Goal: Task Accomplishment & Management: Manage account settings

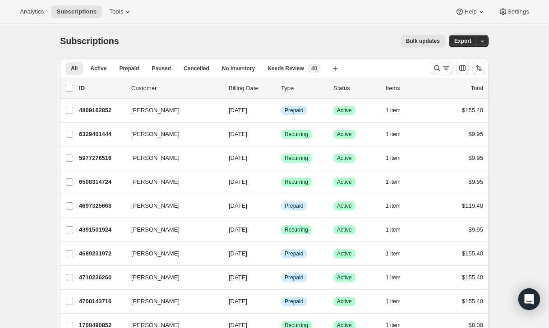
click at [442, 69] on icon "Search and filter results" at bounding box center [446, 68] width 9 height 9
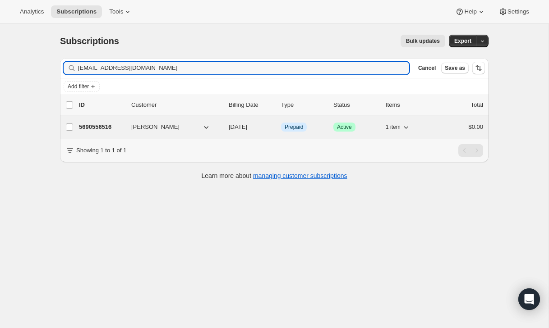
type input "jeanne4momsclub@hotmail.com"
click at [428, 130] on div "1 item" at bounding box center [408, 127] width 45 height 13
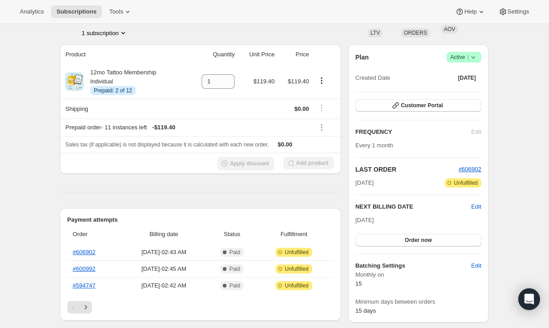
scroll to position [64, 0]
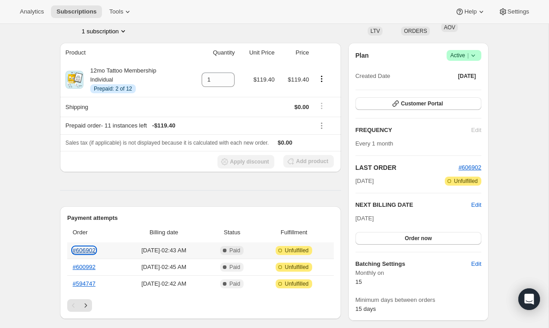
click at [88, 249] on link "#606902" at bounding box center [84, 250] width 23 height 7
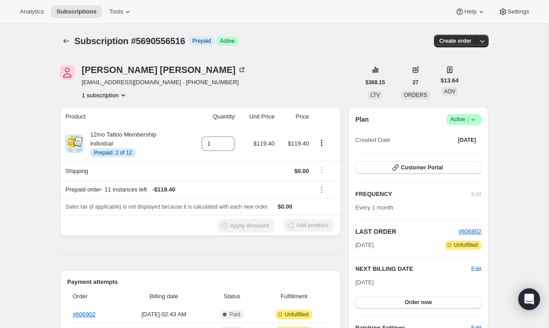
click at [464, 115] on span "Active |" at bounding box center [464, 119] width 28 height 9
click at [457, 150] on span "Cancel subscription" at bounding box center [461, 152] width 51 height 7
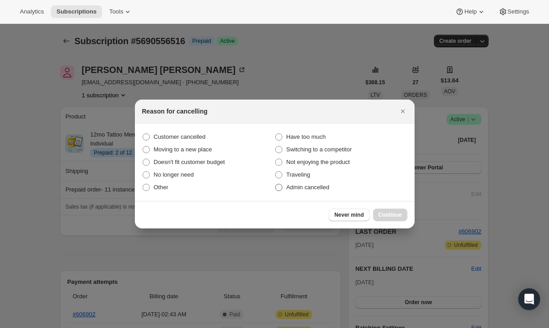
click at [355, 185] on label "Admin cancelled" at bounding box center [341, 187] width 133 height 13
click at [276, 185] on input "Admin cancelled" at bounding box center [275, 184] width 0 height 0
radio input "true"
click at [386, 216] on span "Continue" at bounding box center [389, 215] width 23 height 7
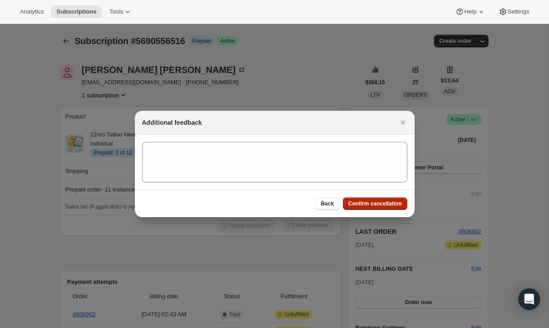
click at [386, 199] on button "Confirm cancellation" at bounding box center [375, 204] width 65 height 13
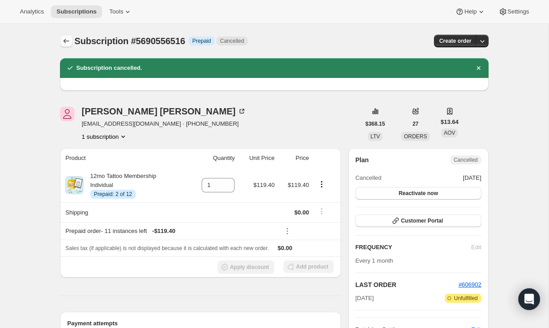
click at [68, 42] on icon "Subscriptions" at bounding box center [66, 41] width 9 height 9
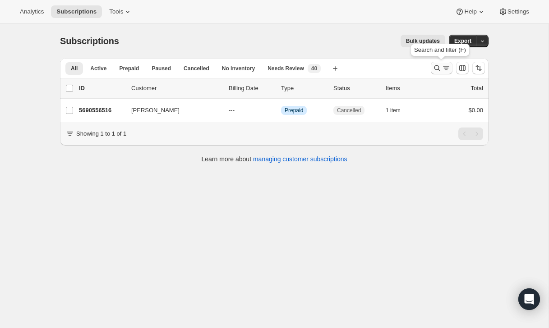
click at [442, 69] on icon "Search and filter results" at bounding box center [446, 68] width 9 height 9
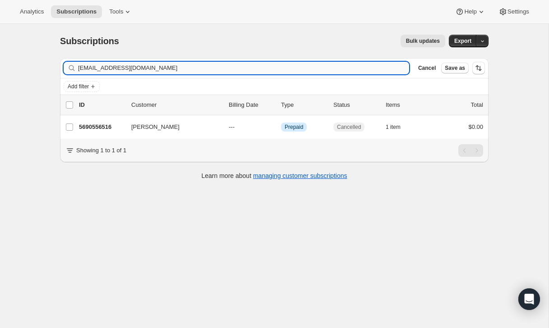
click at [376, 71] on input "jeanne4momsclub@hotmail.com" at bounding box center [243, 68] width 331 height 13
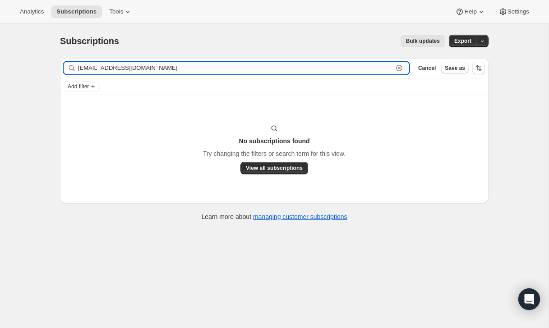
click at [147, 62] on input "ddbcarol77@gmail.com" at bounding box center [235, 68] width 315 height 13
paste input "[EMAIL_ADDRESS][DOMAIN_NAME]"
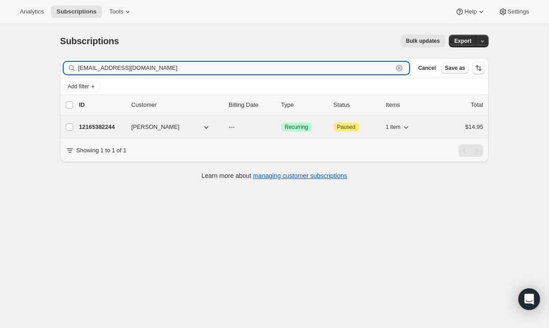
type input "[EMAIL_ADDRESS][DOMAIN_NAME]"
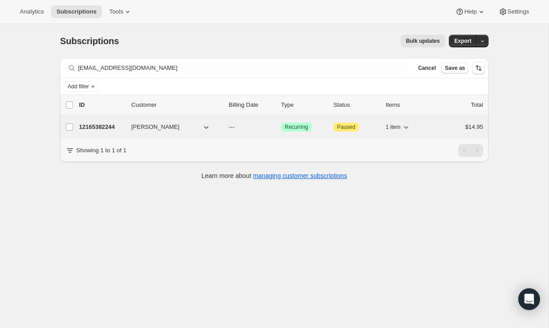
click at [449, 123] on div "$14.95" at bounding box center [460, 127] width 45 height 9
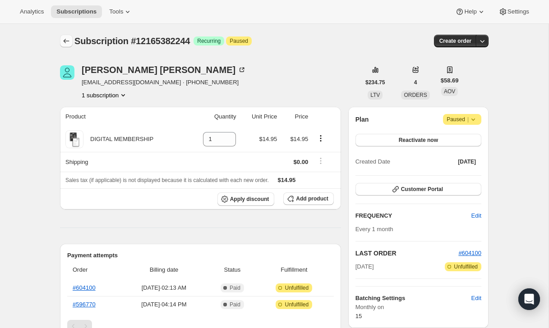
click at [69, 37] on icon "Subscriptions" at bounding box center [66, 41] width 9 height 9
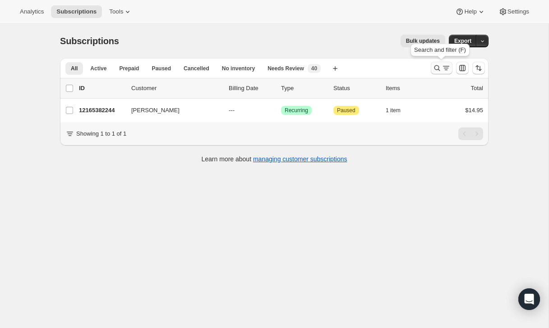
click at [434, 69] on icon "Search and filter results" at bounding box center [437, 68] width 9 height 9
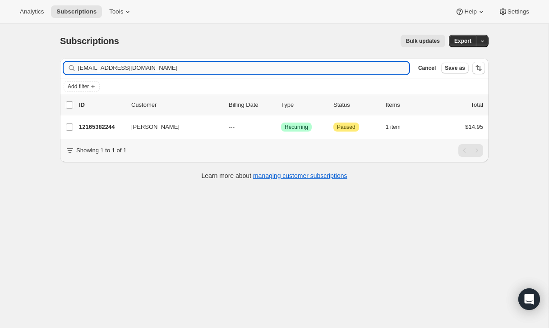
click at [377, 73] on input "[EMAIL_ADDRESS][DOMAIN_NAME]" at bounding box center [243, 68] width 331 height 13
click at [171, 65] on input "[PERSON_NAME]" at bounding box center [235, 68] width 315 height 13
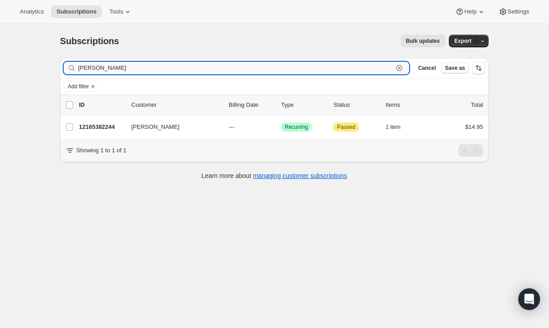
click at [171, 65] on input "[PERSON_NAME]" at bounding box center [235, 68] width 315 height 13
paste input "momjjaa@aol.com"
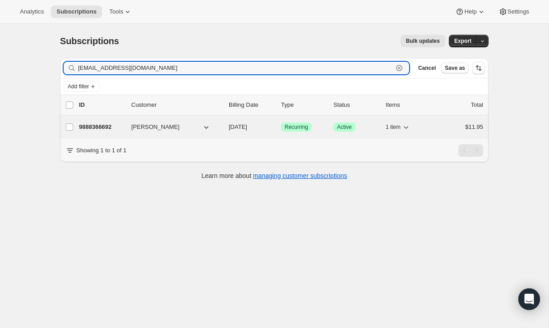
type input "momjjaa@aol.com"
click at [437, 125] on div "9888366692 Brenda Rogers 09/15/2025 Success Recurring Success Active 1 item $11…" at bounding box center [281, 127] width 404 height 13
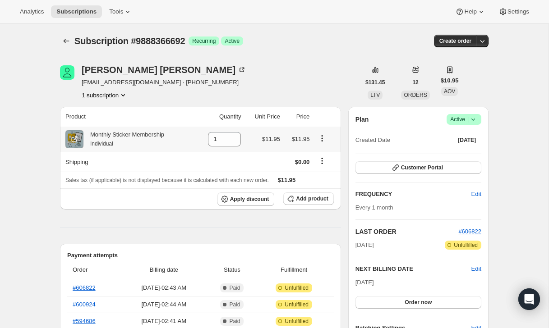
click at [322, 138] on icon "Product actions" at bounding box center [322, 138] width 9 height 9
click at [335, 82] on div "Brenda Rogers momjjaa@aol.com · +17175749420 1 subscription" at bounding box center [210, 82] width 300 height 34
click at [306, 195] on button "Add product" at bounding box center [308, 199] width 50 height 13
click at [325, 137] on icon "Product actions" at bounding box center [322, 138] width 9 height 9
click at [336, 95] on div "Brenda Rogers momjjaa@aol.com · +17175749420 1 subscription" at bounding box center [210, 82] width 300 height 34
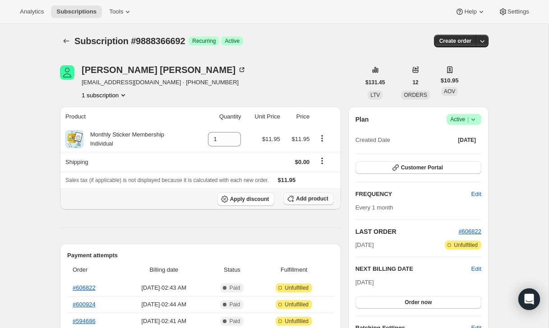
click at [307, 200] on span "Add product" at bounding box center [312, 198] width 32 height 7
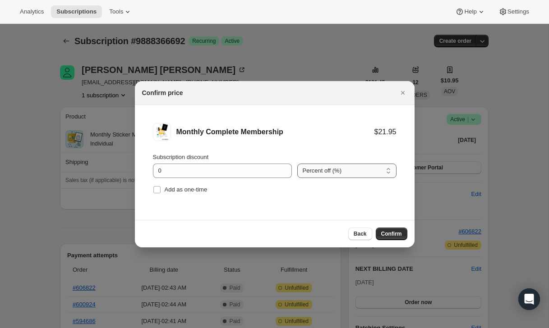
click at [315, 169] on select "Percent off (%) Amount off ($)" at bounding box center [346, 171] width 99 height 14
select select "fixed"
click at [297, 164] on select "Percent off (%) Amount off ($)" at bounding box center [346, 171] width 99 height 14
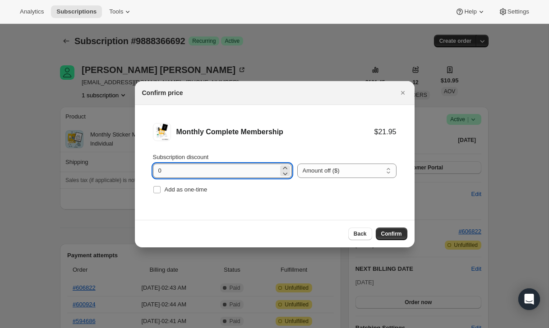
click at [210, 172] on input "0" at bounding box center [215, 171] width 125 height 14
click at [282, 168] on icon ":rn8:" at bounding box center [285, 168] width 9 height 9
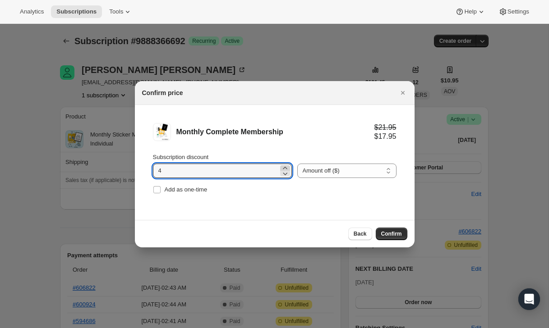
click at [282, 168] on icon ":rn8:" at bounding box center [285, 168] width 9 height 9
type input "5"
click at [395, 235] on span "Confirm" at bounding box center [391, 234] width 21 height 7
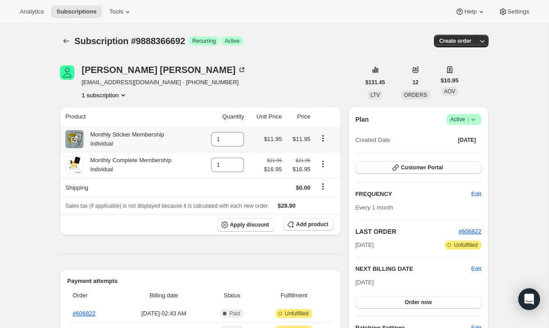
click at [323, 139] on icon "Product actions" at bounding box center [323, 138] width 1 height 1
click at [327, 160] on span "Remove" at bounding box center [323, 156] width 34 height 9
type input "0"
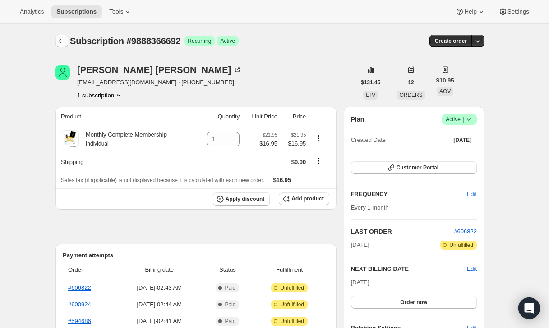
click at [64, 47] on button "Subscriptions" at bounding box center [61, 41] width 13 height 13
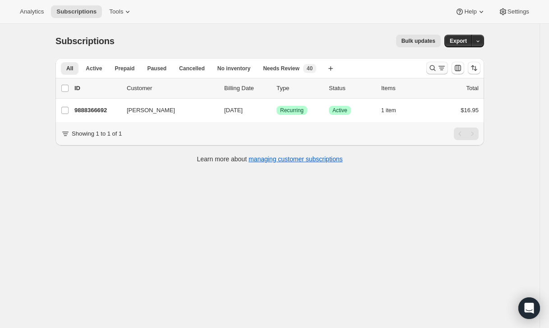
click at [431, 65] on icon "Search and filter results" at bounding box center [432, 68] width 9 height 9
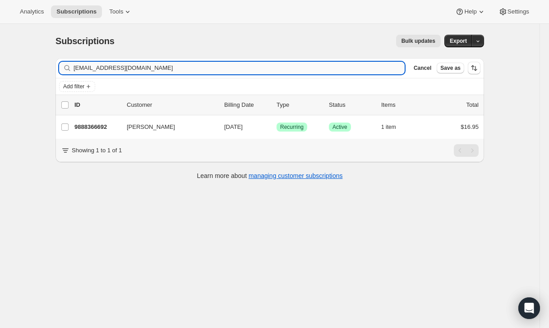
click at [361, 65] on input "[EMAIL_ADDRESS][DOMAIN_NAME]" at bounding box center [239, 68] width 331 height 13
click at [361, 65] on input "momjjaa@aol.com" at bounding box center [239, 68] width 331 height 13
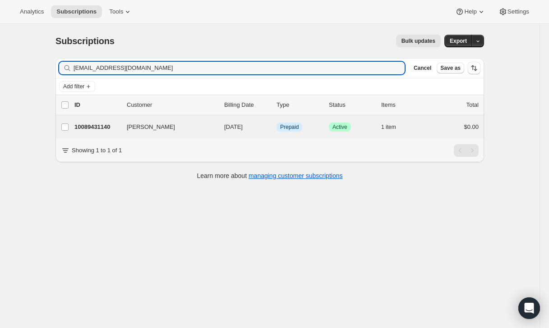
type input "mslycan86@gmail.com"
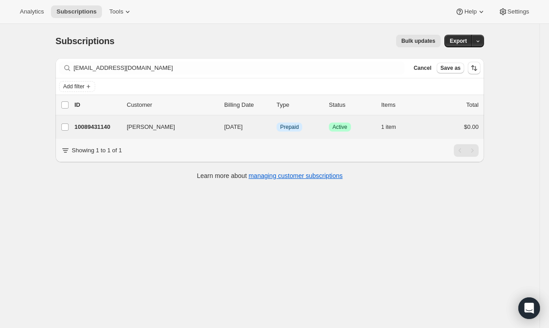
click at [434, 134] on div "Melissa Lycan 10089431140 Melissa Lycan 09/15/2025 Info Prepaid Success Active …" at bounding box center [269, 126] width 429 height 23
click at [442, 126] on div "$0.00" at bounding box center [456, 127] width 45 height 9
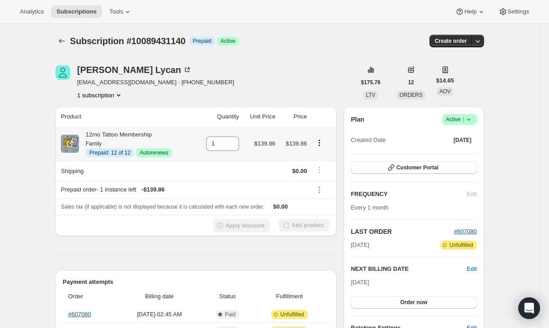
click at [323, 143] on icon "Product actions" at bounding box center [319, 142] width 9 height 9
click at [325, 164] on span "Disable Autorenew" at bounding box center [319, 160] width 49 height 7
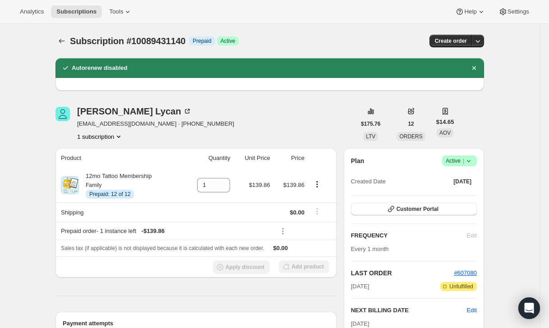
click at [466, 162] on icon at bounding box center [468, 161] width 9 height 9
click at [458, 191] on span "Cancel subscription" at bounding box center [456, 194] width 51 height 7
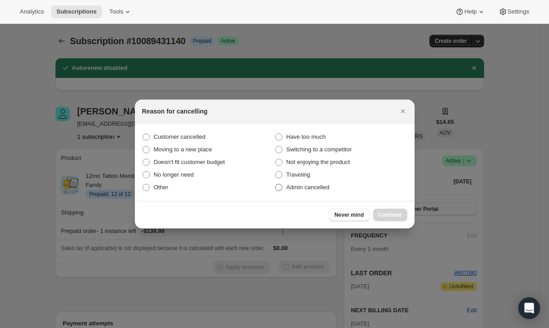
click at [360, 187] on label "Admin cancelled" at bounding box center [341, 187] width 133 height 13
click at [276, 185] on input "Admin cancelled" at bounding box center [275, 184] width 0 height 0
radio input "true"
click at [390, 211] on button "Continue" at bounding box center [390, 215] width 34 height 13
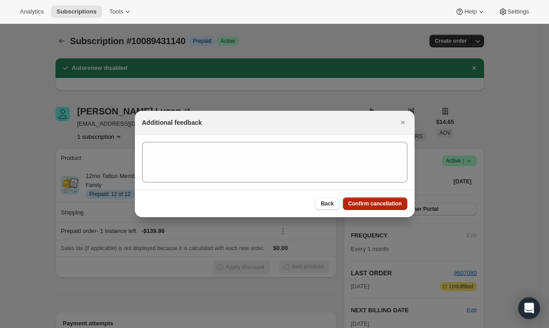
click at [390, 205] on span "Confirm cancellation" at bounding box center [375, 203] width 54 height 7
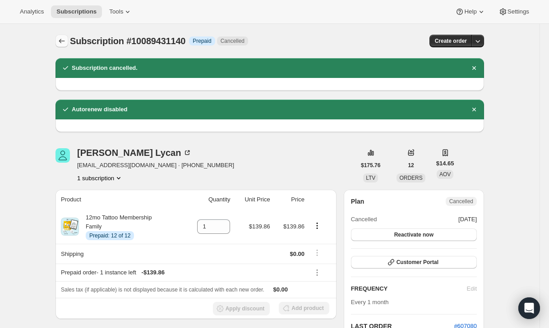
click at [60, 36] on button "Subscriptions" at bounding box center [61, 41] width 13 height 13
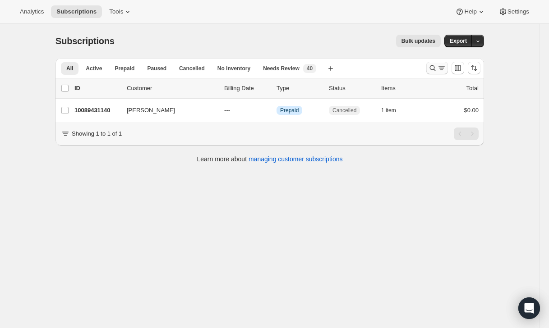
click at [428, 68] on icon "Search and filter results" at bounding box center [432, 68] width 9 height 9
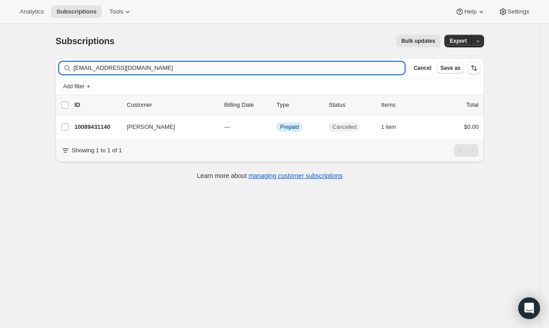
click at [372, 68] on input "mslycan86@gmail.com" at bounding box center [239, 68] width 331 height 13
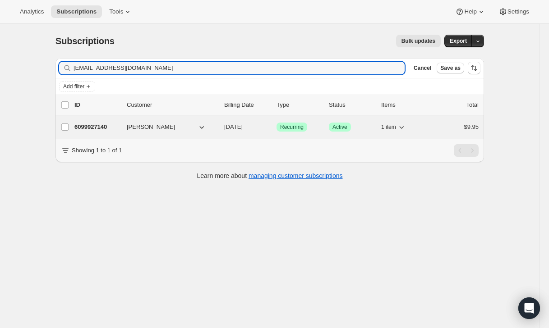
type input "[EMAIL_ADDRESS][DOMAIN_NAME]"
click at [452, 131] on div "$9.95" at bounding box center [456, 127] width 45 height 9
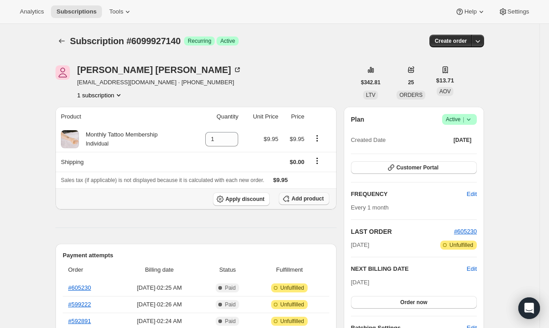
click at [314, 198] on span "Add product" at bounding box center [307, 198] width 32 height 7
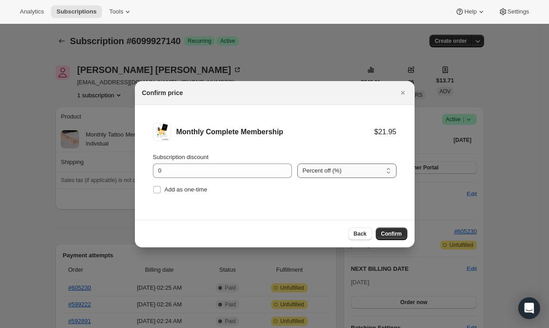
click at [306, 171] on select "Percent off (%) Amount off ($)" at bounding box center [346, 171] width 99 height 14
select select "fixed"
click at [297, 164] on select "Percent off (%) Amount off ($)" at bounding box center [346, 171] width 99 height 14
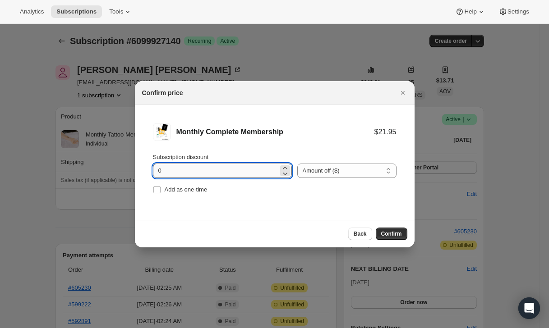
click at [268, 166] on input "0" at bounding box center [215, 171] width 125 height 14
click at [281, 167] on icon ":reo:" at bounding box center [285, 168] width 9 height 9
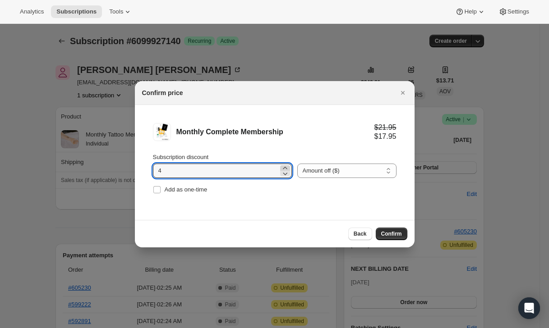
click at [281, 167] on icon ":reo:" at bounding box center [285, 168] width 9 height 9
type input "5"
click at [398, 234] on span "Confirm" at bounding box center [391, 234] width 21 height 7
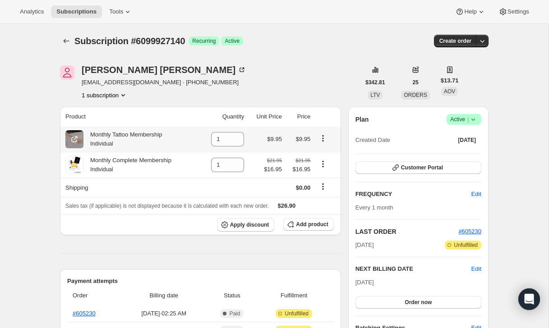
click at [323, 138] on icon "Product actions" at bounding box center [323, 138] width 1 height 1
click at [328, 160] on span "Remove" at bounding box center [323, 156] width 34 height 9
type input "0"
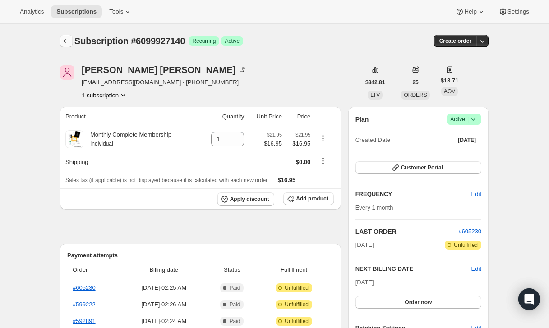
click at [65, 44] on icon "Subscriptions" at bounding box center [66, 41] width 9 height 9
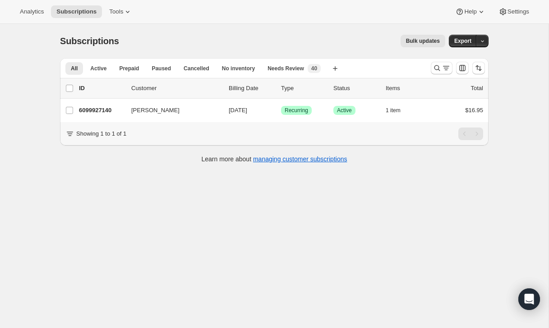
click at [426, 67] on div "All Active Prepaid Paused Cancelled No inventory Needs Review More views All Ac…" at bounding box center [274, 68] width 429 height 20
click at [432, 66] on button "Search and filter results" at bounding box center [442, 68] width 22 height 13
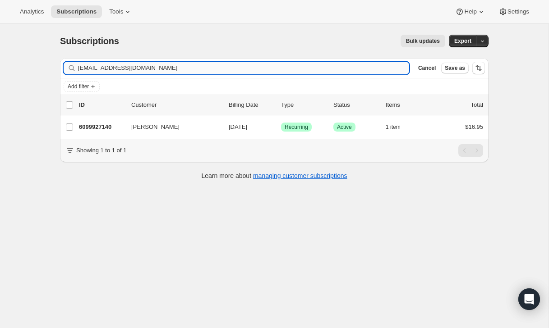
click at [360, 66] on input "[EMAIL_ADDRESS][DOMAIN_NAME]" at bounding box center [243, 68] width 331 height 13
type input "[EMAIL_ADDRESS][DOMAIN_NAME]"
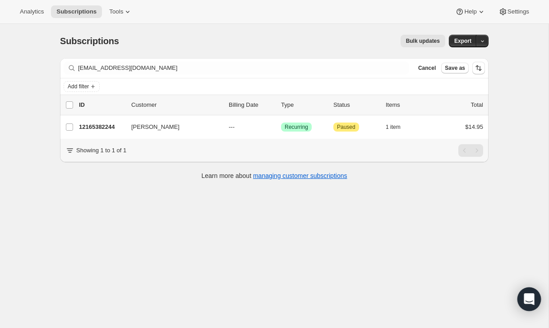
click at [535, 306] on div "Open Intercom Messenger" at bounding box center [529, 300] width 24 height 24
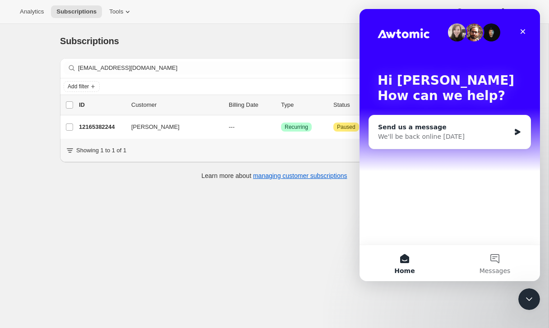
click at [514, 133] on icon "Intercom messenger" at bounding box center [518, 132] width 8 height 7
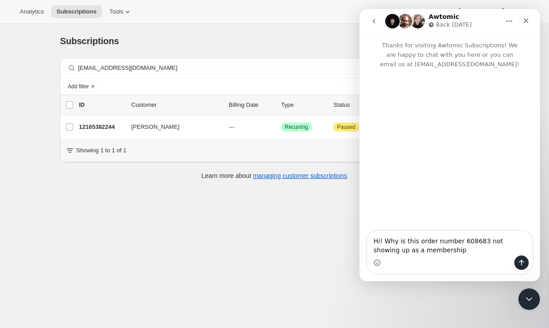
type textarea "Hi! Why is this order number 608683 not showing up as a membership?"
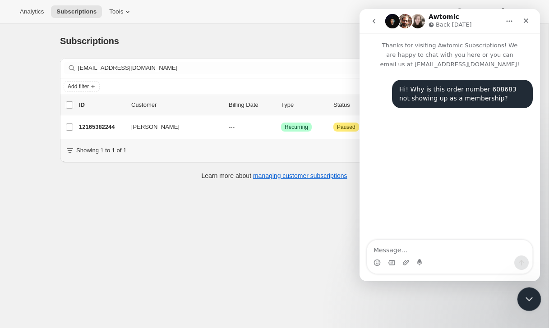
click at [527, 301] on icon "Close Intercom Messenger" at bounding box center [527, 298] width 11 height 11
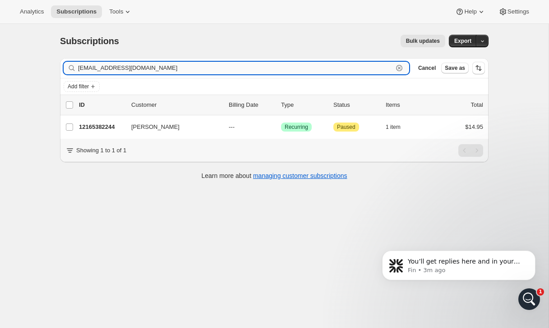
click at [234, 64] on input "[EMAIL_ADDRESS][DOMAIN_NAME]" at bounding box center [235, 68] width 315 height 13
paste input "hgjohnson2006"
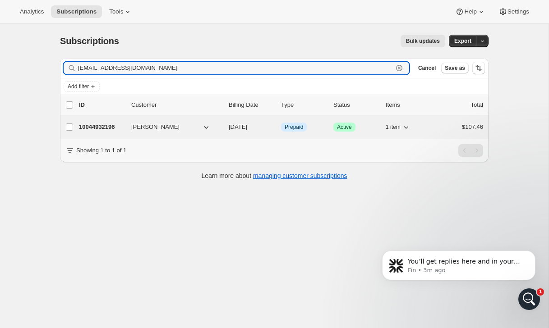
type input "[EMAIL_ADDRESS][DOMAIN_NAME]"
click at [437, 128] on div "10044932196 [PERSON_NAME] [DATE] Info Prepaid Success Active 1 item $107.46" at bounding box center [281, 127] width 404 height 13
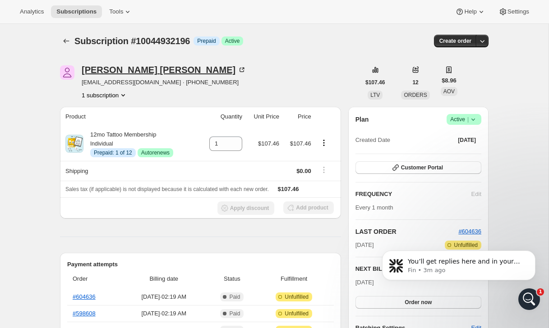
click at [237, 67] on icon at bounding box center [241, 69] width 9 height 9
click at [324, 74] on div "[PERSON_NAME] [EMAIL_ADDRESS][DOMAIN_NAME] · [PHONE_NUMBER] 1 subscription" at bounding box center [210, 82] width 300 height 34
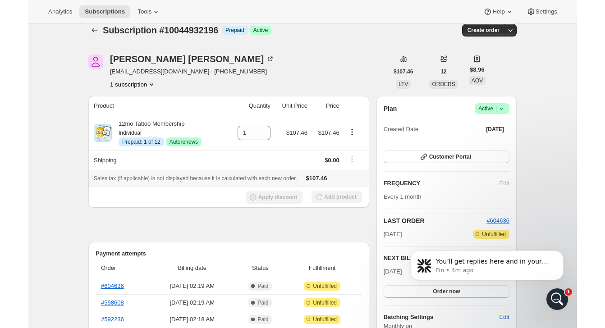
scroll to position [12, 0]
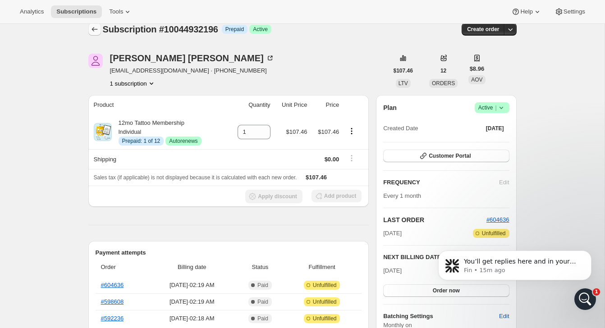
click at [95, 29] on icon "Subscriptions" at bounding box center [94, 29] width 9 height 9
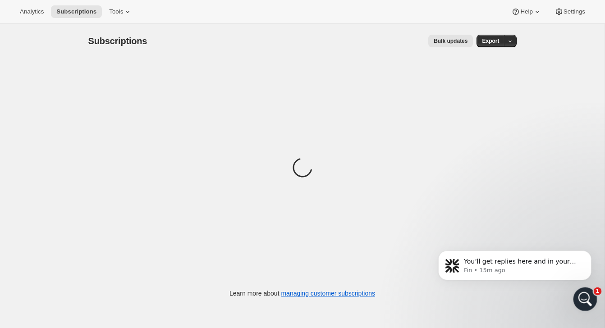
click at [549, 295] on div "Open Intercom Messenger" at bounding box center [584, 298] width 30 height 30
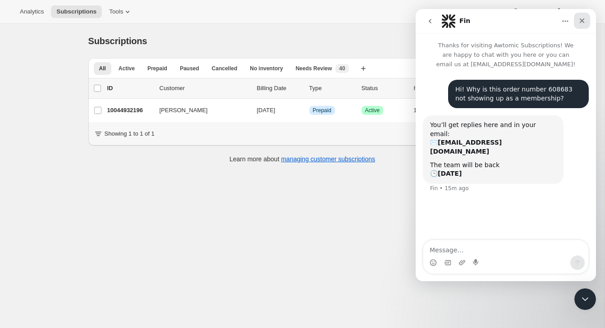
click at [549, 19] on icon "Close" at bounding box center [582, 20] width 7 height 7
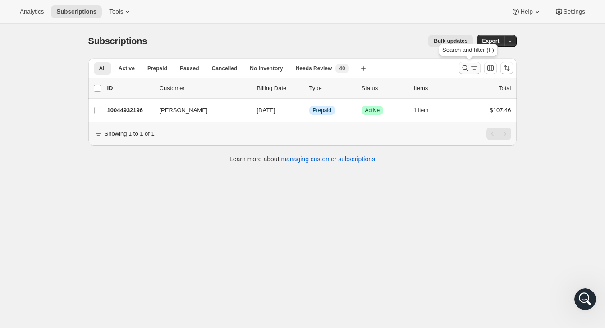
click at [466, 69] on icon "Search and filter results" at bounding box center [465, 68] width 6 height 6
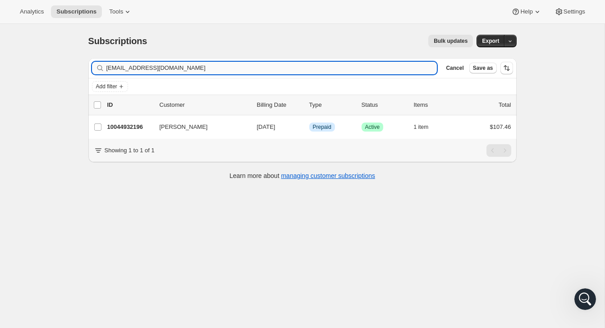
click at [389, 68] on input "[EMAIL_ADDRESS][DOMAIN_NAME]" at bounding box center [271, 68] width 331 height 13
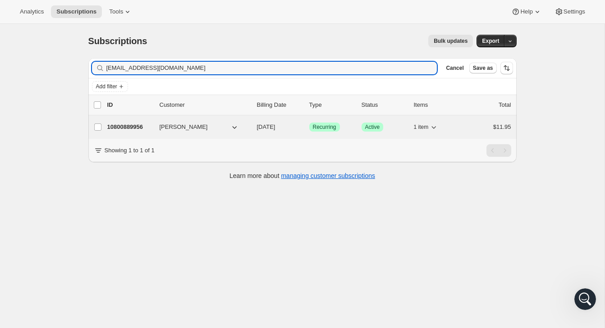
type input "[EMAIL_ADDRESS][DOMAIN_NAME]"
click at [471, 132] on div "10800889956 [PERSON_NAME] [DATE] Success Recurring Success Active 1 item $11.95" at bounding box center [309, 127] width 404 height 13
